Goal: Task Accomplishment & Management: Use online tool/utility

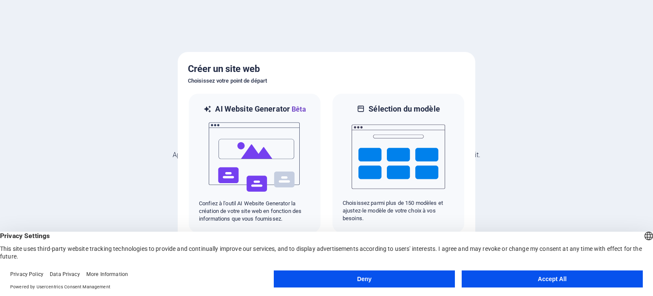
click at [429, 276] on button "Deny" at bounding box center [364, 278] width 181 height 17
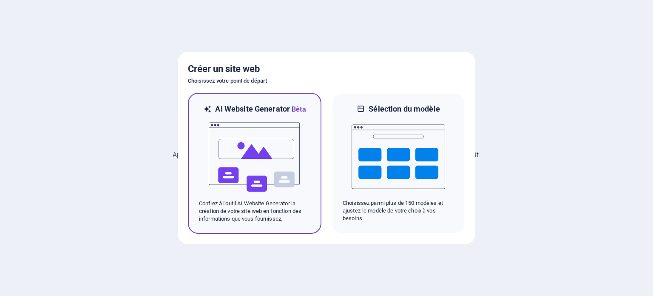
click at [245, 214] on p "Confiez à l'outil AI Website Generator la création de votre site web en fonctio…" at bounding box center [254, 210] width 111 height 23
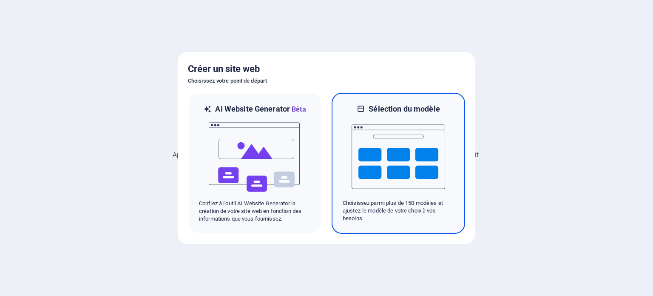
click at [385, 144] on img at bounding box center [399, 156] width 94 height 85
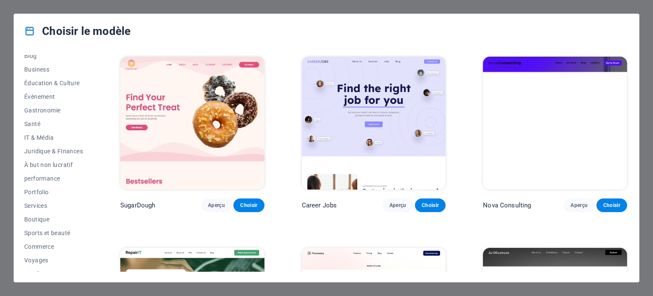
scroll to position [137, 0]
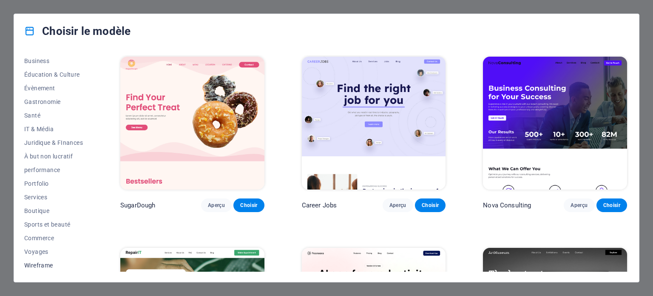
click at [36, 262] on span "Wireframe" at bounding box center [53, 265] width 59 height 7
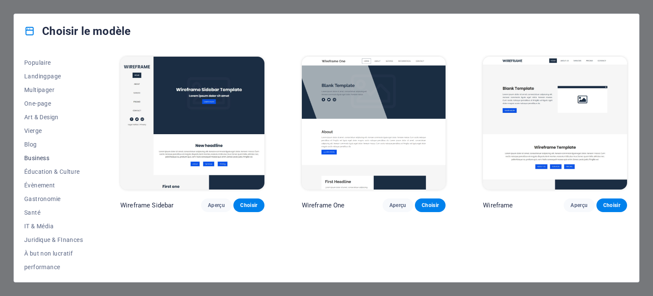
scroll to position [0, 0]
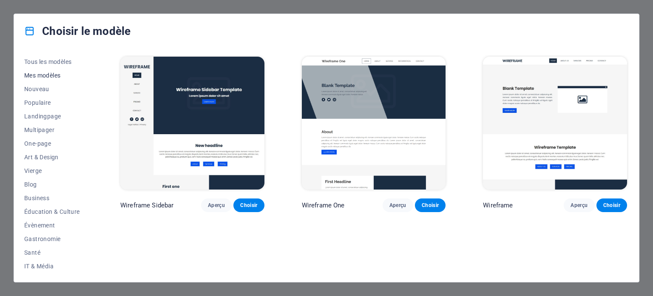
click at [38, 74] on span "Mes modèles" at bounding box center [53, 75] width 59 height 7
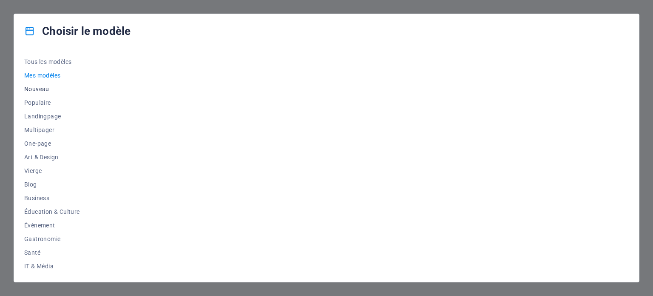
click at [37, 89] on span "Nouveau" at bounding box center [53, 88] width 59 height 7
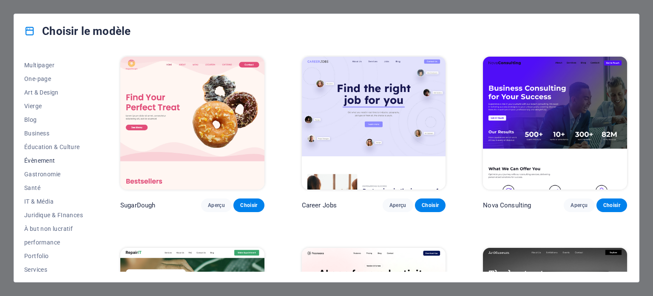
scroll to position [85, 0]
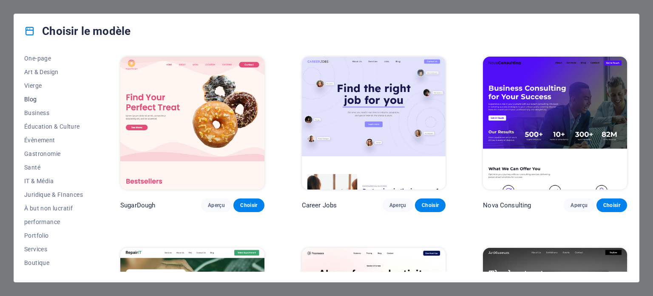
click at [31, 96] on span "Blog" at bounding box center [53, 99] width 59 height 7
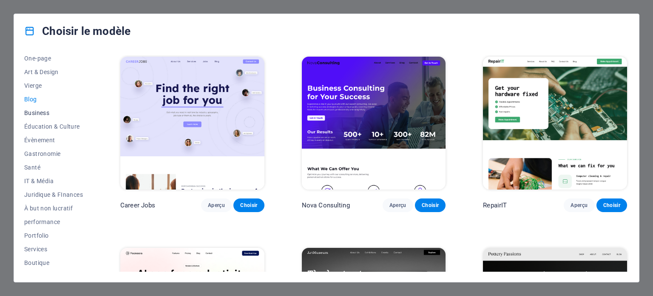
click at [31, 112] on span "Business" at bounding box center [53, 112] width 59 height 7
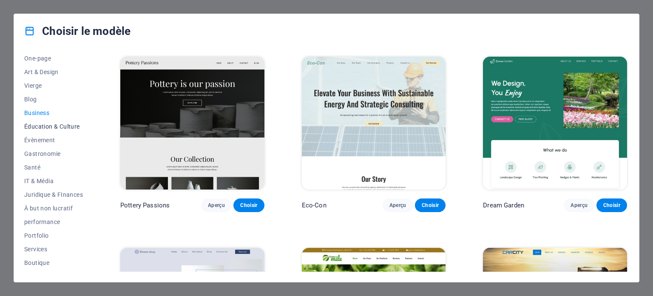
click at [37, 130] on button "Éducation & Culture" at bounding box center [53, 126] width 59 height 14
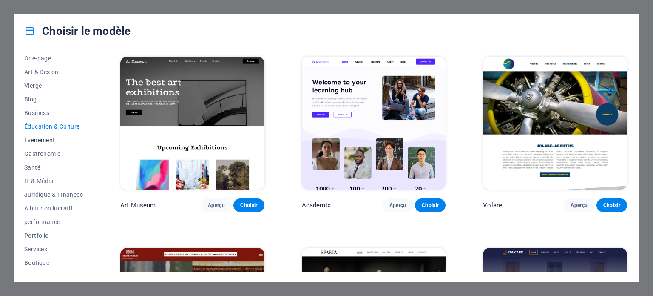
click at [44, 139] on span "Évènement" at bounding box center [53, 140] width 59 height 7
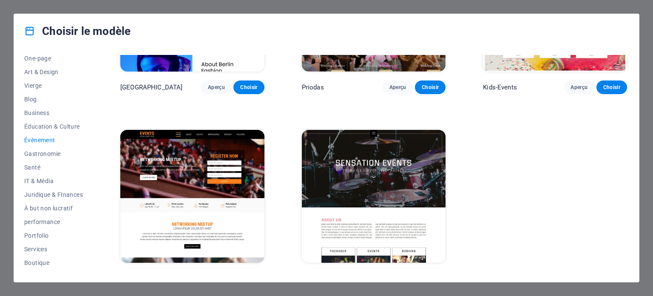
scroll to position [319, 0]
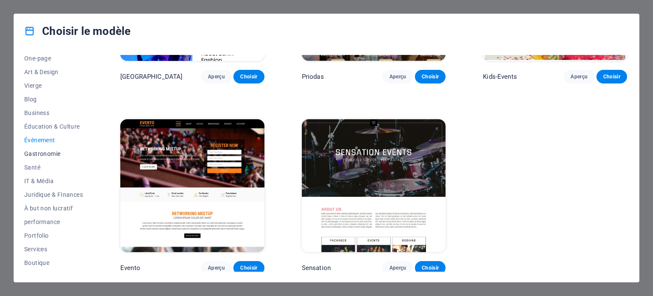
click at [42, 153] on span "Gastronomie" at bounding box center [53, 153] width 59 height 7
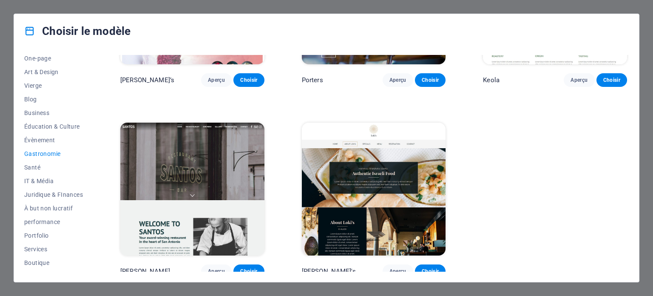
scroll to position [889, 0]
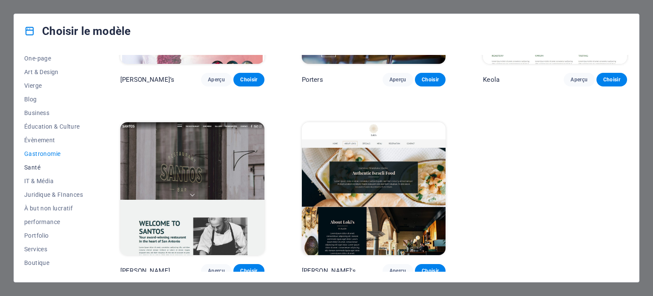
click at [34, 170] on span "Santé" at bounding box center [53, 167] width 59 height 7
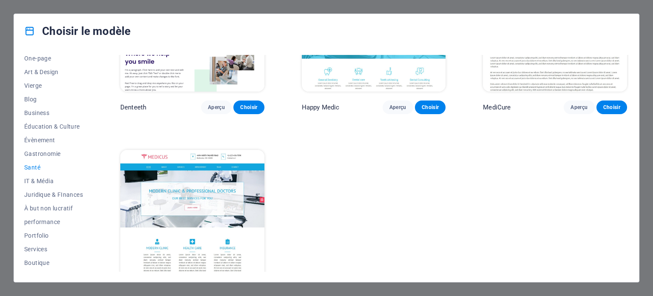
scroll to position [319, 0]
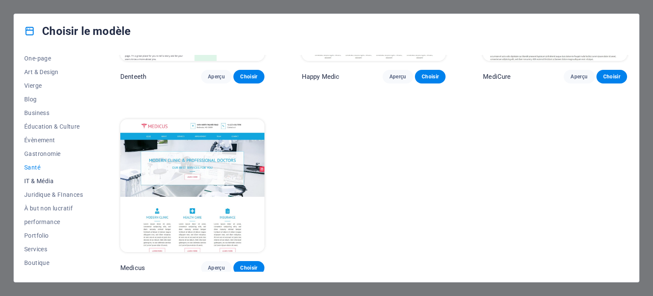
click at [34, 182] on span "IT & Média" at bounding box center [53, 180] width 59 height 7
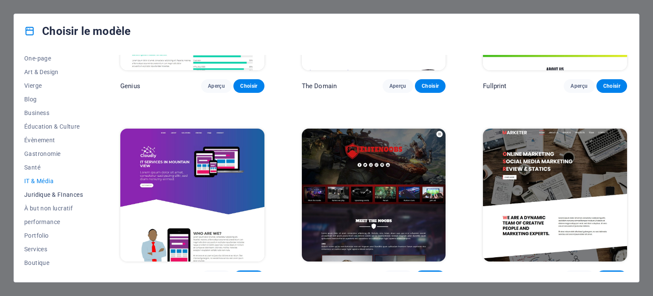
scroll to position [509, 0]
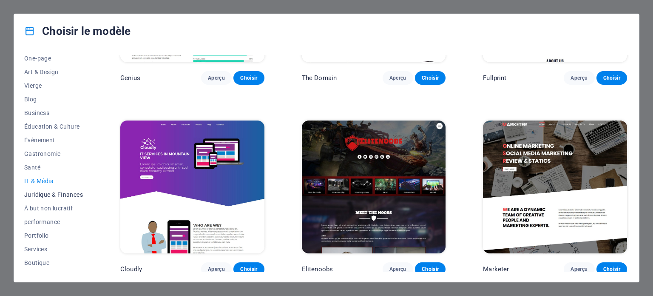
click at [38, 196] on span "Juridique & FInances" at bounding box center [53, 194] width 59 height 7
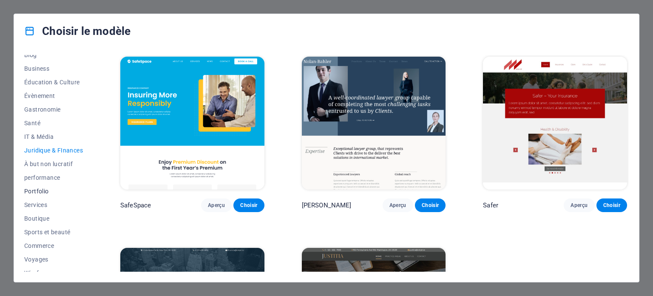
scroll to position [137, 0]
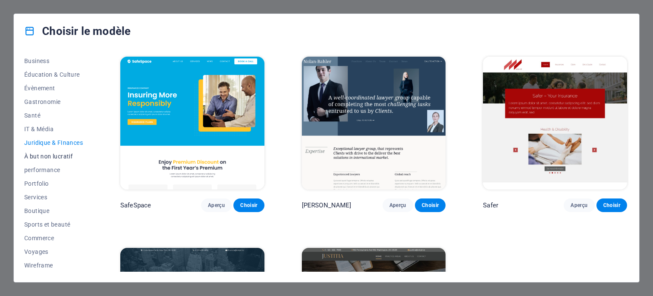
click at [54, 156] on span "À but non lucratif" at bounding box center [53, 156] width 59 height 7
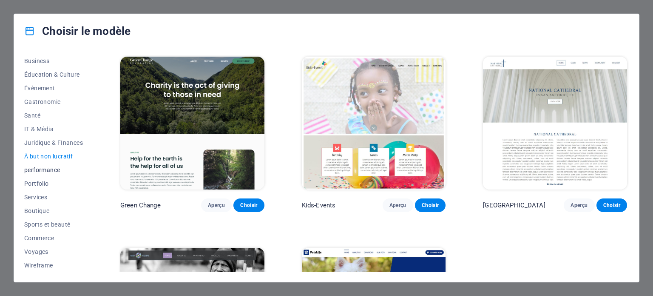
click at [36, 171] on span "performance" at bounding box center [53, 169] width 59 height 7
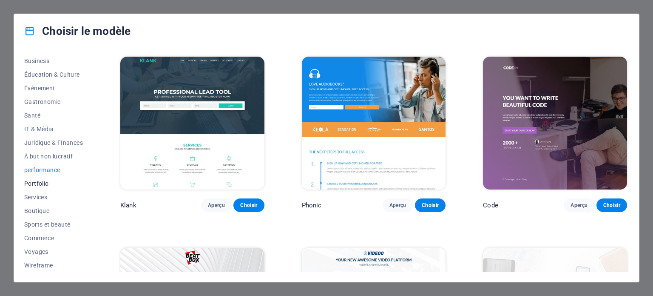
click at [39, 183] on span "Portfolio" at bounding box center [53, 183] width 59 height 7
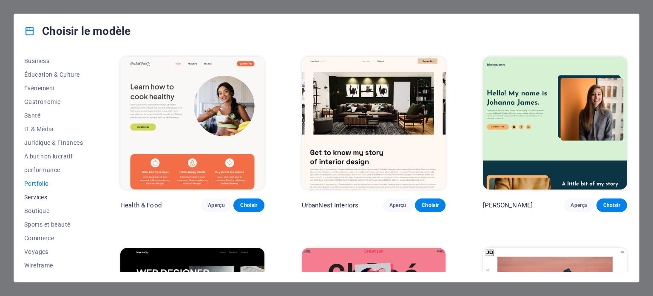
click at [38, 196] on span "Services" at bounding box center [53, 196] width 59 height 7
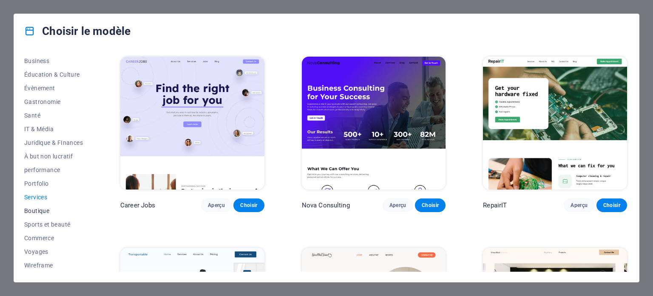
click at [41, 210] on span "Boutique" at bounding box center [53, 210] width 59 height 7
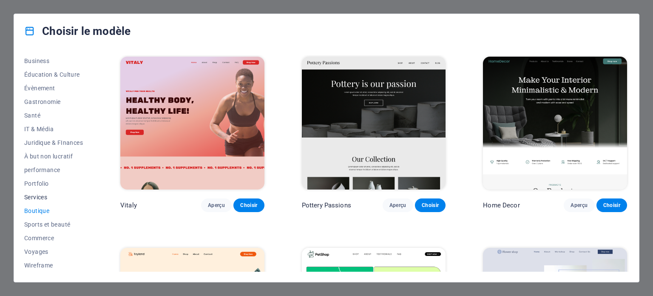
click at [32, 199] on span "Services" at bounding box center [53, 196] width 59 height 7
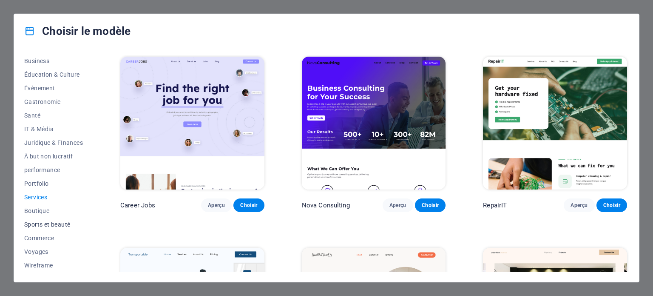
click at [37, 222] on span "Sports et beauté" at bounding box center [53, 224] width 59 height 7
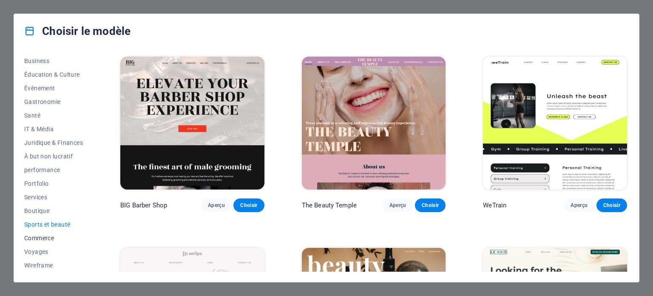
click at [37, 237] on span "Commerce" at bounding box center [53, 237] width 59 height 7
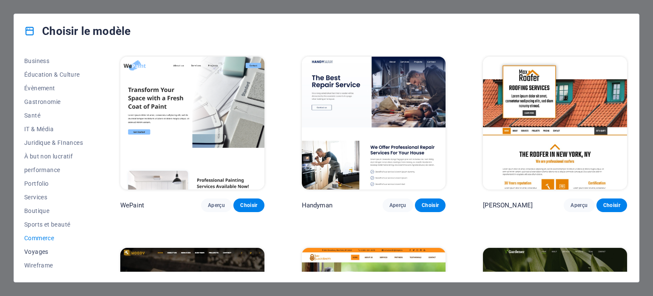
click at [37, 251] on span "Voyages" at bounding box center [53, 251] width 59 height 7
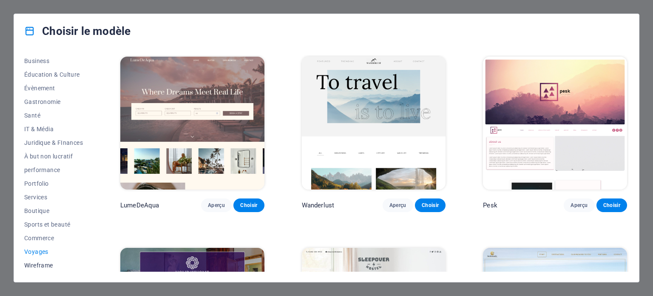
click at [37, 262] on span "Wireframe" at bounding box center [53, 265] width 59 height 7
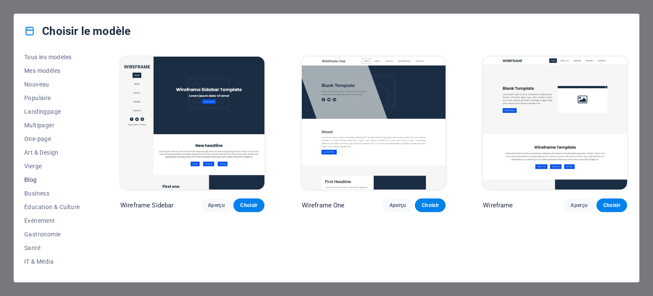
scroll to position [0, 0]
click at [38, 184] on span "Blog" at bounding box center [53, 184] width 59 height 7
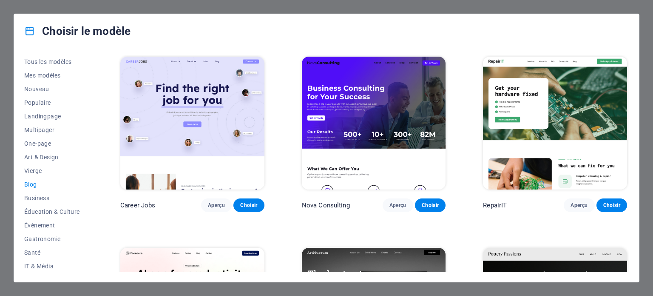
click at [34, 184] on span "Blog" at bounding box center [53, 184] width 59 height 7
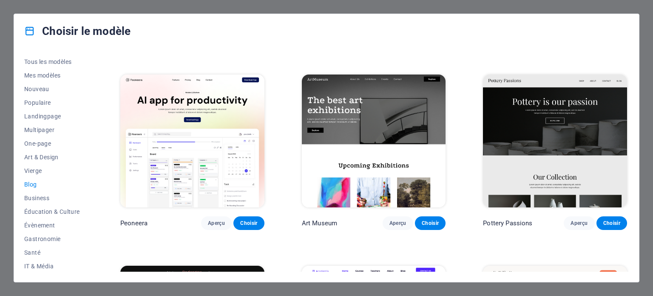
scroll to position [170, 0]
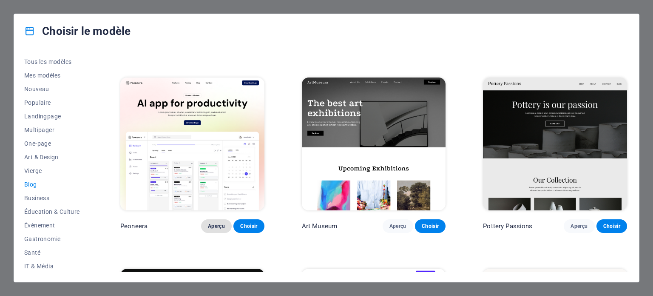
click at [212, 226] on span "Aperçu" at bounding box center [216, 225] width 17 height 7
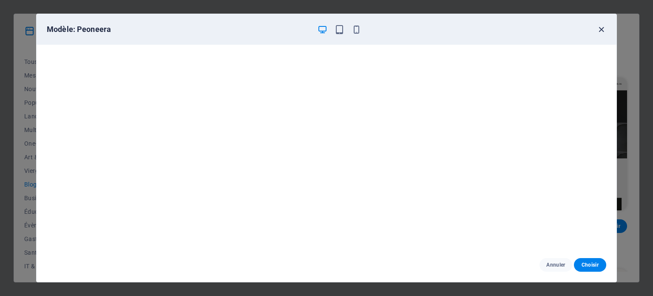
click at [603, 28] on icon "button" at bounding box center [602, 30] width 10 height 10
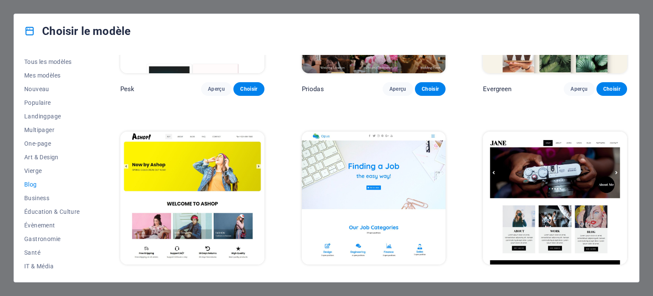
scroll to position [1460, 0]
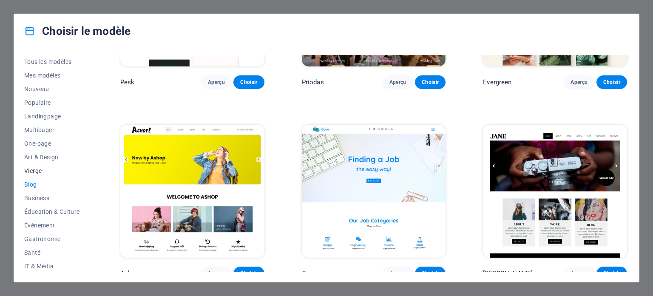
click at [35, 168] on span "Vierge" at bounding box center [53, 170] width 59 height 7
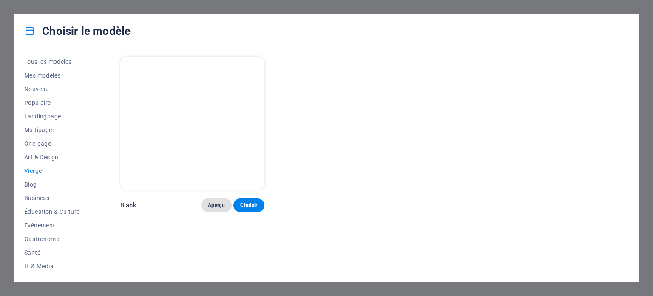
click at [209, 203] on span "Aperçu" at bounding box center [216, 205] width 17 height 7
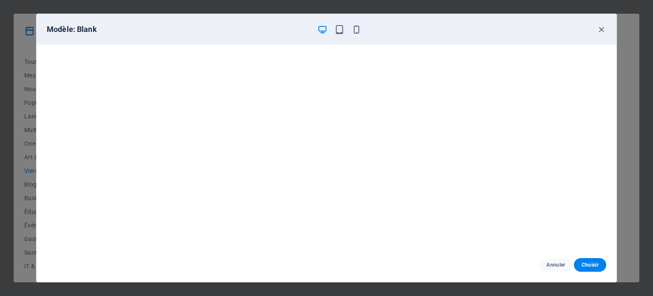
scroll to position [2, 0]
click at [600, 30] on icon "button" at bounding box center [602, 30] width 10 height 10
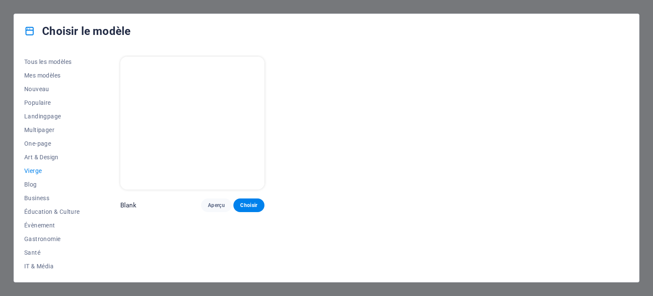
click at [129, 207] on p "Blank" at bounding box center [128, 205] width 16 height 9
click at [37, 114] on span "Landingpage" at bounding box center [53, 116] width 59 height 7
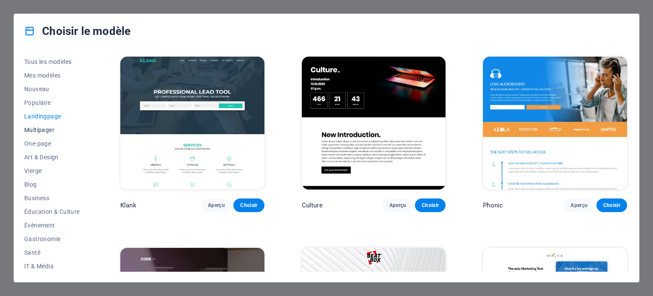
click at [41, 129] on span "Multipager" at bounding box center [53, 129] width 59 height 7
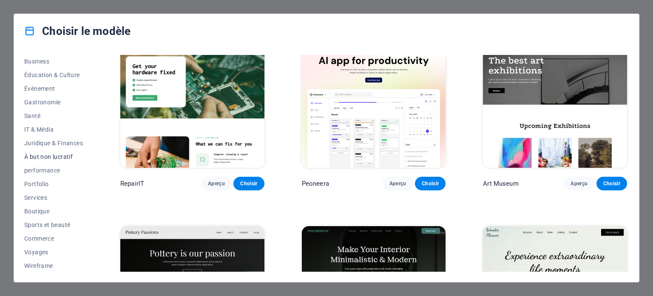
scroll to position [137, 0]
click at [32, 209] on span "Boutique" at bounding box center [53, 210] width 59 height 7
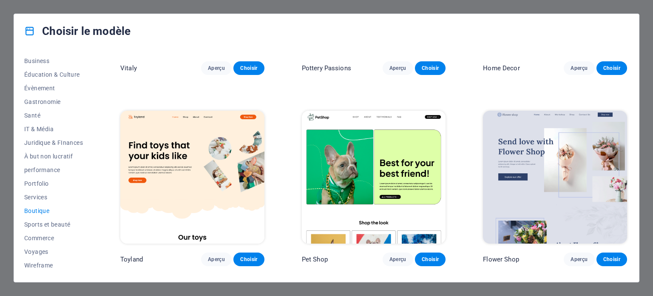
scroll to position [170, 0]
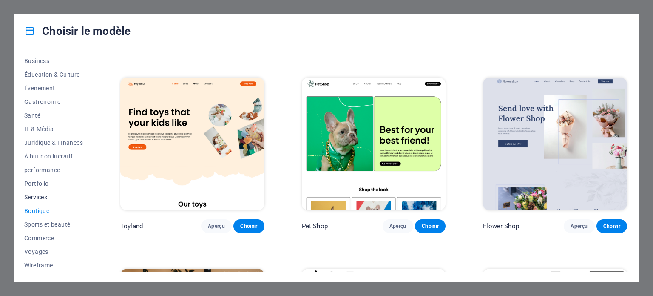
click at [36, 195] on span "Services" at bounding box center [53, 196] width 59 height 7
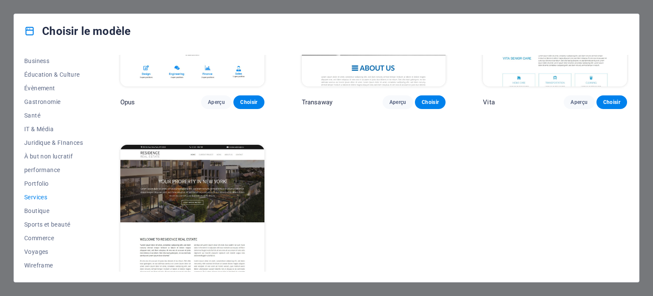
scroll to position [1269, 0]
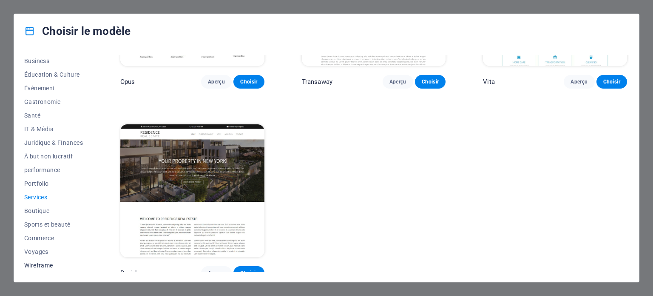
click at [40, 264] on span "Wireframe" at bounding box center [53, 265] width 59 height 7
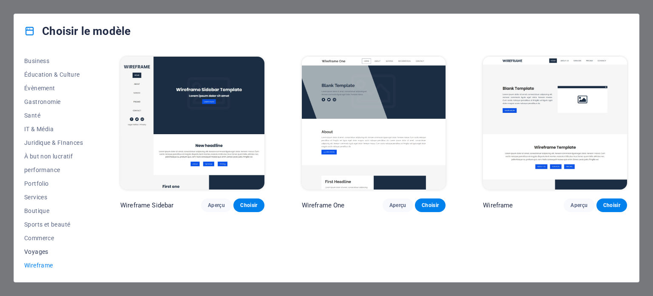
click at [34, 249] on span "Voyages" at bounding box center [53, 251] width 59 height 7
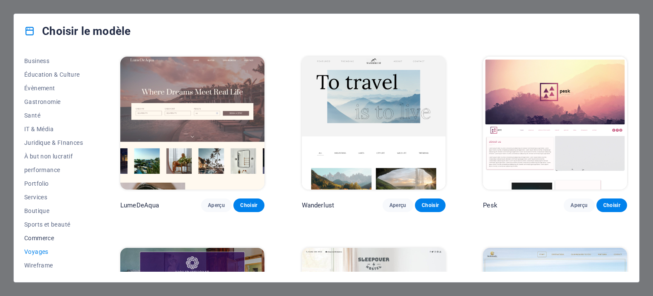
click at [37, 239] on span "Commerce" at bounding box center [53, 237] width 59 height 7
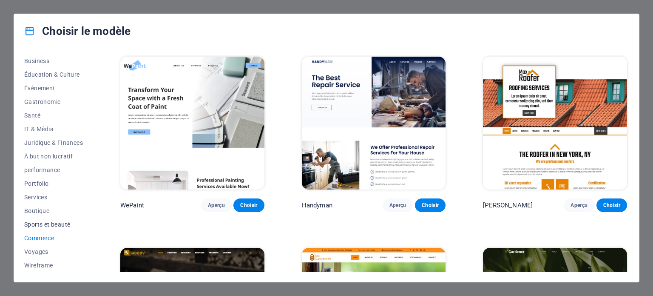
click at [36, 227] on span "Sports et beauté" at bounding box center [53, 224] width 59 height 7
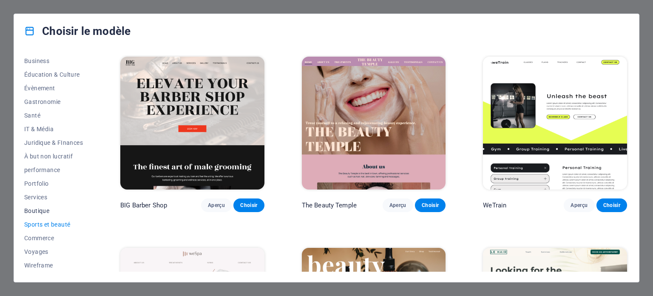
click at [36, 212] on span "Boutique" at bounding box center [53, 210] width 59 height 7
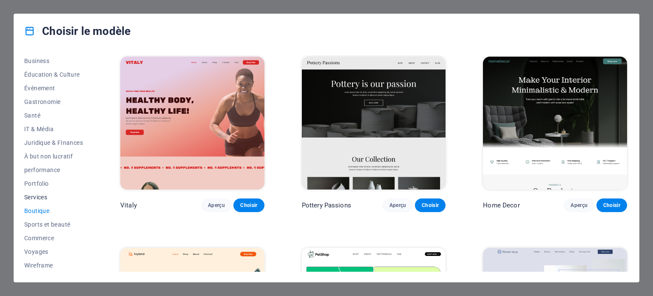
click at [36, 198] on span "Services" at bounding box center [53, 196] width 59 height 7
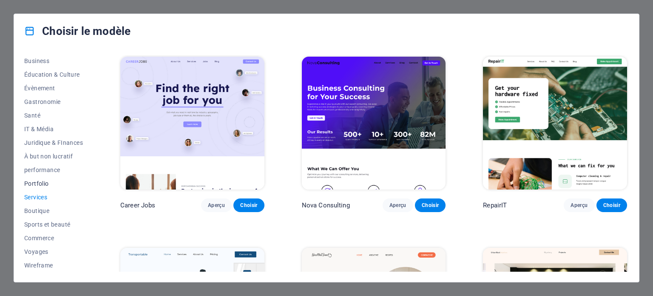
click at [38, 186] on span "Portfolio" at bounding box center [53, 183] width 59 height 7
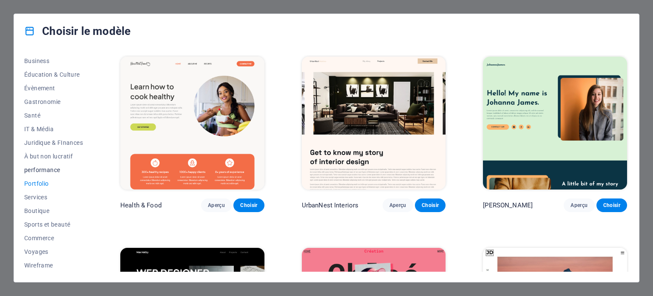
click at [41, 166] on span "performance" at bounding box center [53, 169] width 59 height 7
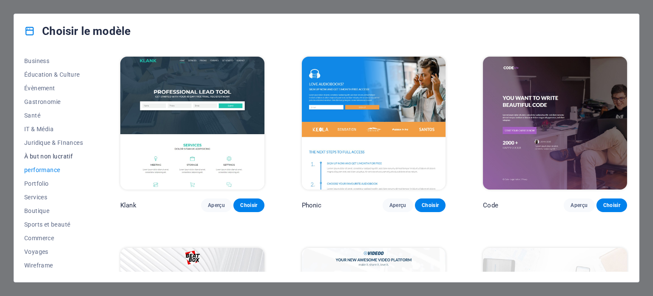
click at [46, 155] on span "À but non lucratif" at bounding box center [53, 156] width 59 height 7
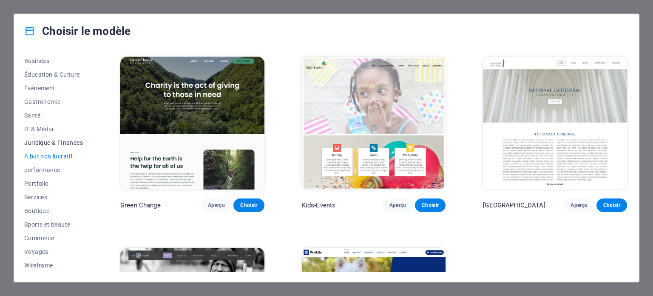
click at [48, 142] on span "Juridique & FInances" at bounding box center [53, 142] width 59 height 7
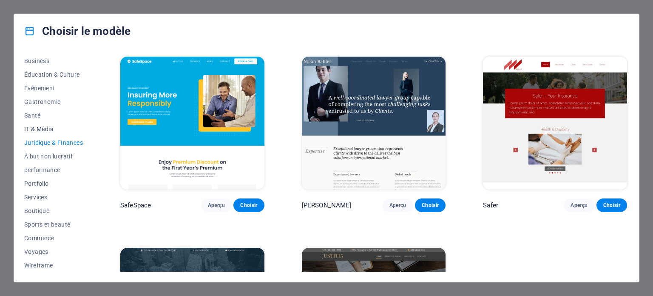
click at [44, 131] on span "IT & Média" at bounding box center [53, 128] width 59 height 7
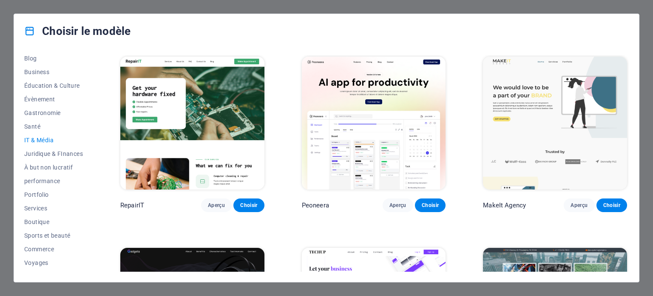
scroll to position [137, 0]
click at [44, 193] on span "Services" at bounding box center [53, 196] width 59 height 7
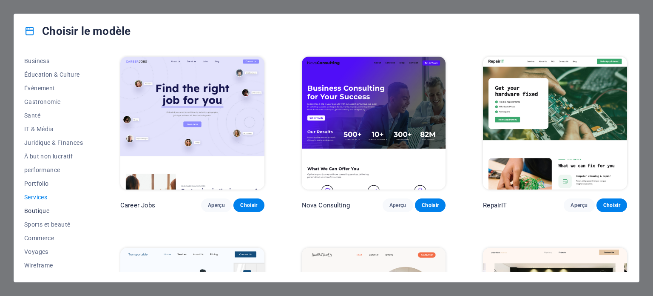
click at [35, 208] on span "Boutique" at bounding box center [53, 210] width 59 height 7
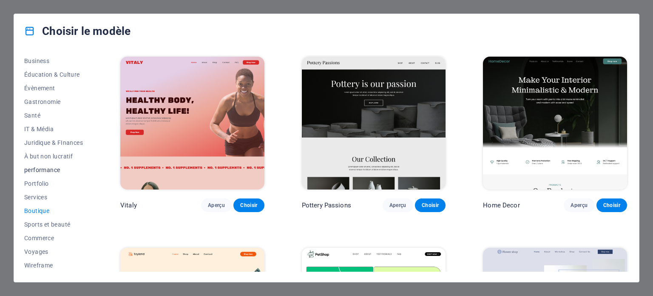
click at [32, 172] on span "performance" at bounding box center [53, 169] width 59 height 7
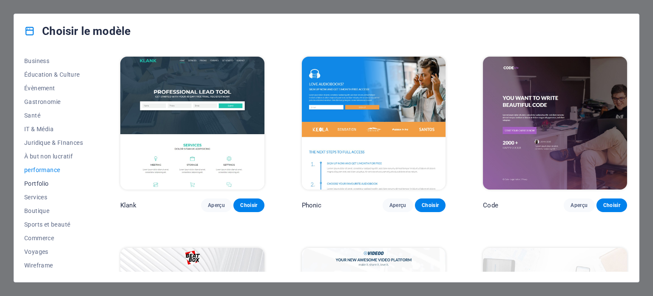
click at [35, 182] on span "Portfolio" at bounding box center [53, 183] width 59 height 7
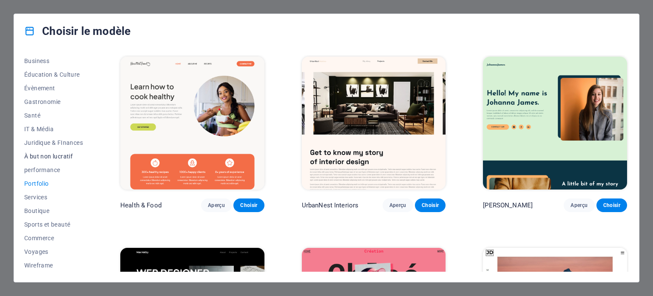
click at [39, 154] on span "À but non lucratif" at bounding box center [53, 156] width 59 height 7
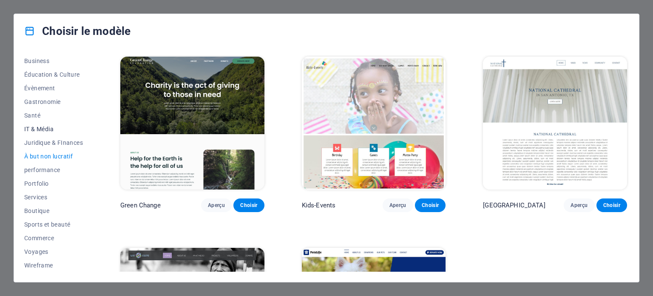
click at [48, 127] on span "IT & Média" at bounding box center [53, 128] width 59 height 7
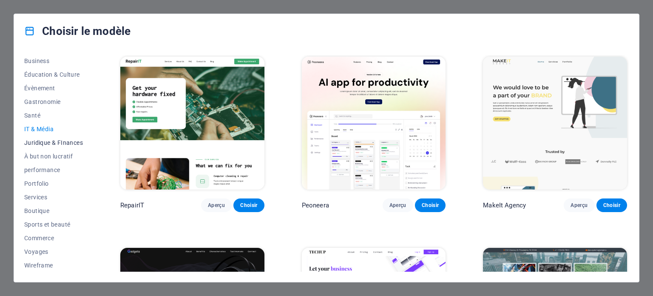
click at [48, 142] on span "Juridique & FInances" at bounding box center [53, 142] width 59 height 7
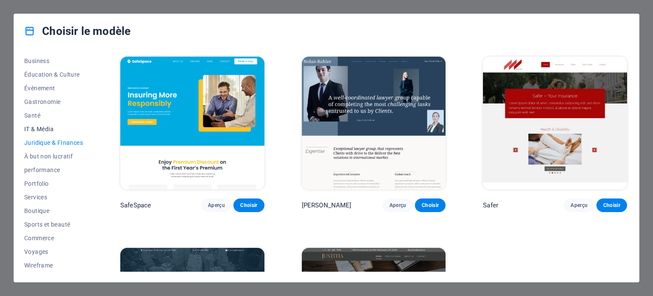
click at [43, 129] on span "IT & Média" at bounding box center [53, 128] width 59 height 7
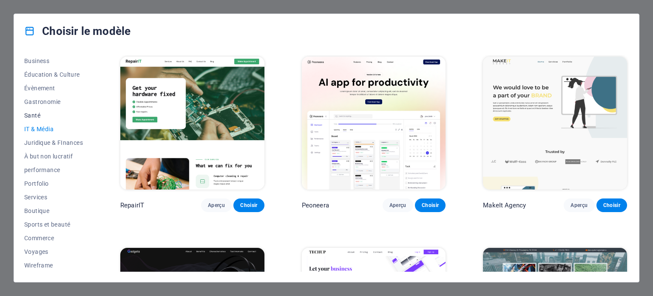
click at [34, 117] on span "Santé" at bounding box center [53, 115] width 59 height 7
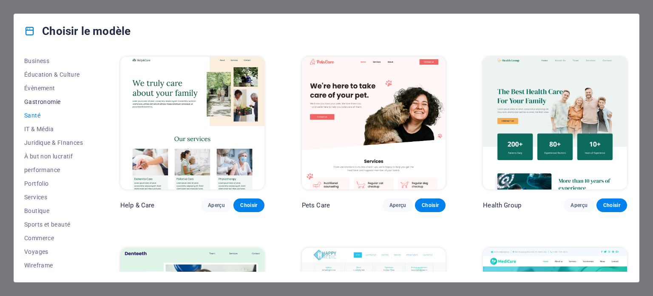
click at [29, 101] on span "Gastronomie" at bounding box center [53, 101] width 59 height 7
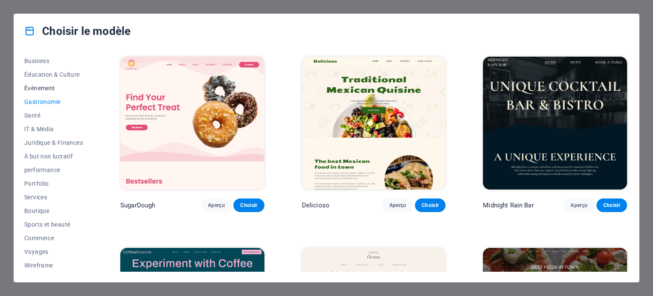
click at [39, 85] on span "Évènement" at bounding box center [53, 88] width 59 height 7
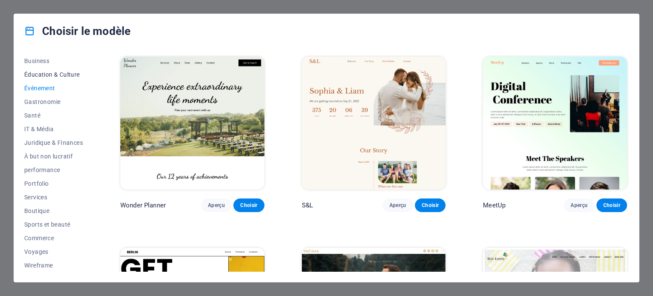
click at [52, 71] on span "Éducation & Culture" at bounding box center [53, 74] width 59 height 7
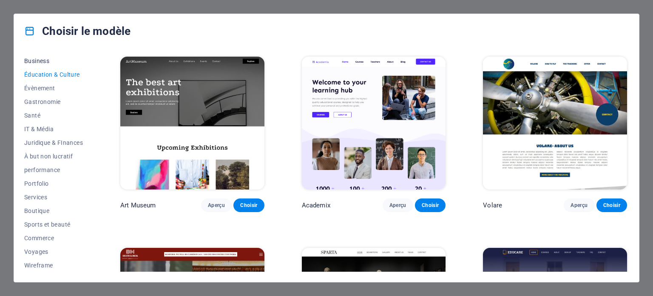
click at [37, 61] on span "Business" at bounding box center [53, 60] width 59 height 7
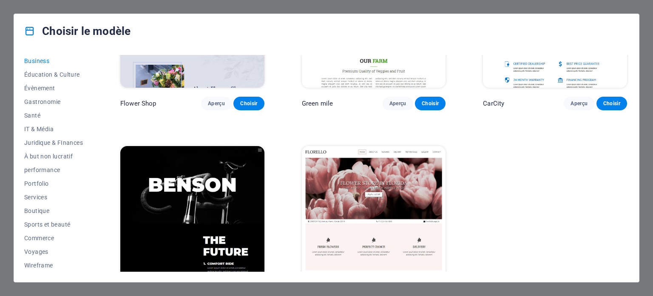
scroll to position [319, 0]
